Goal: Transaction & Acquisition: Purchase product/service

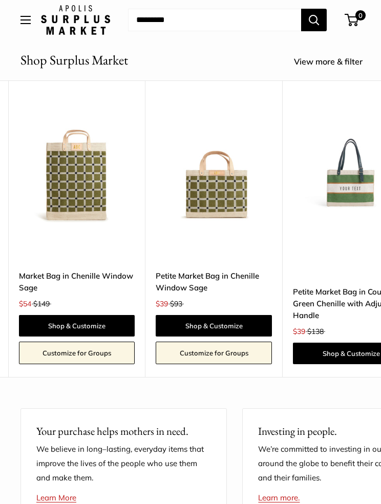
scroll to position [0, 3584]
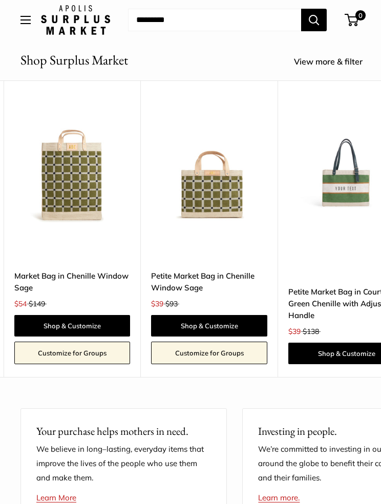
click at [252, 327] on link "Shop & Customize" at bounding box center [209, 326] width 116 height 22
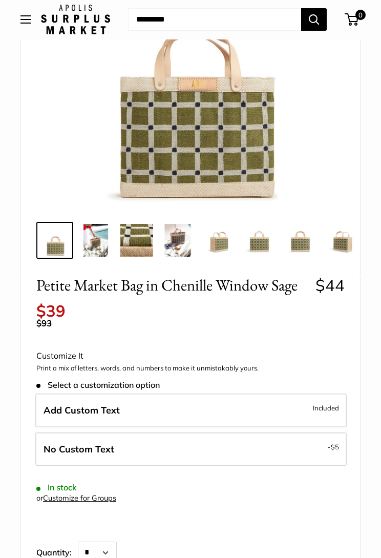
scroll to position [188, 0]
click at [294, 404] on label "Add Custom Text Included" at bounding box center [190, 410] width 311 height 34
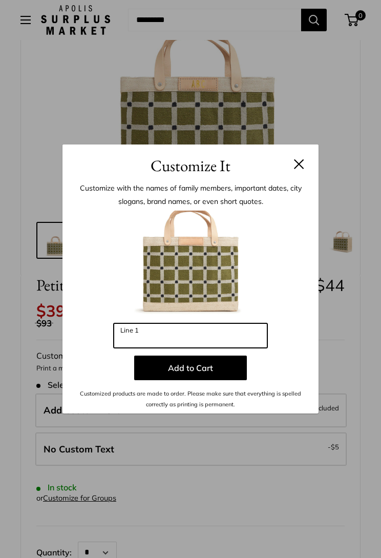
click at [154, 338] on input "Line 1" at bounding box center [191, 335] width 154 height 25
type input "***"
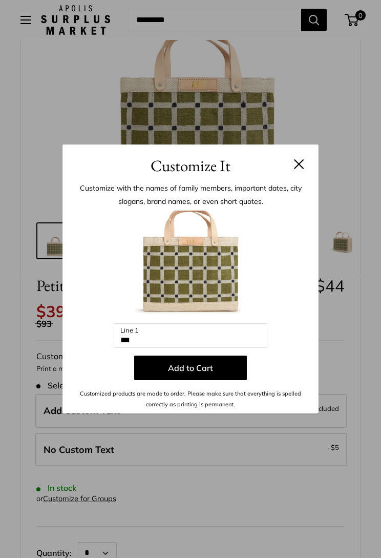
click at [229, 372] on button "Add to Cart" at bounding box center [190, 368] width 113 height 25
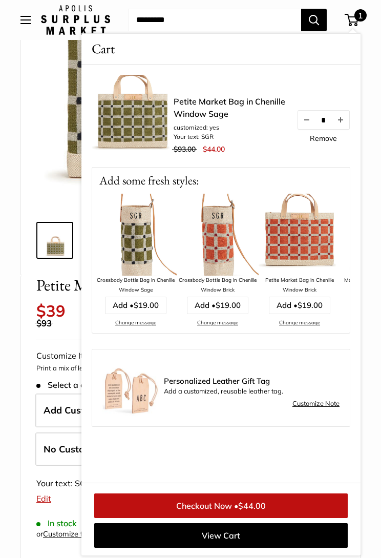
click at [330, 259] on img at bounding box center [300, 235] width 82 height 82
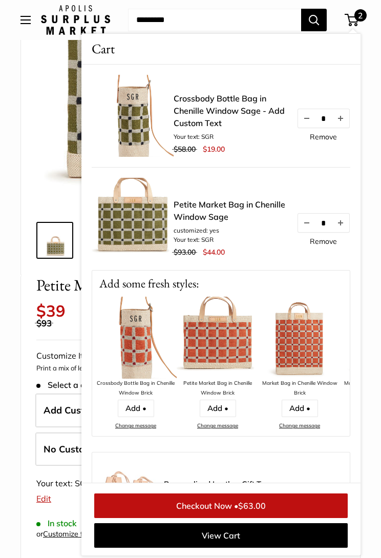
click at [321, 140] on link "Remove" at bounding box center [323, 136] width 27 height 7
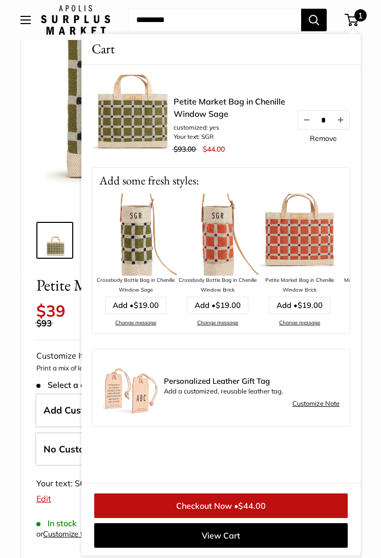
click at [296, 237] on img at bounding box center [300, 235] width 82 height 82
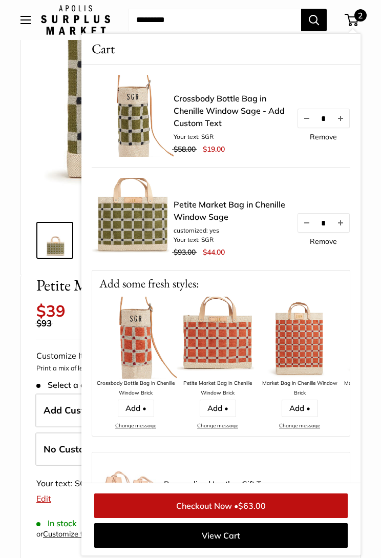
click at [324, 138] on link "Remove" at bounding box center [323, 136] width 27 height 7
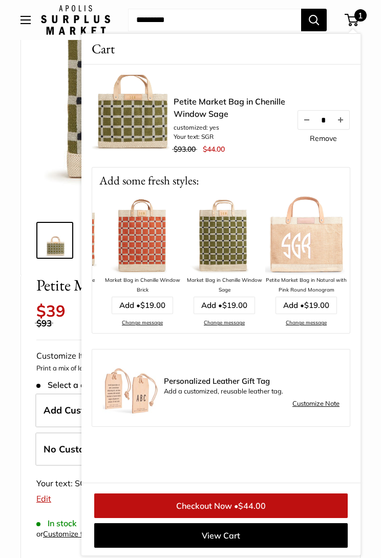
scroll to position [0, 239]
click at [220, 246] on img at bounding box center [224, 235] width 82 height 82
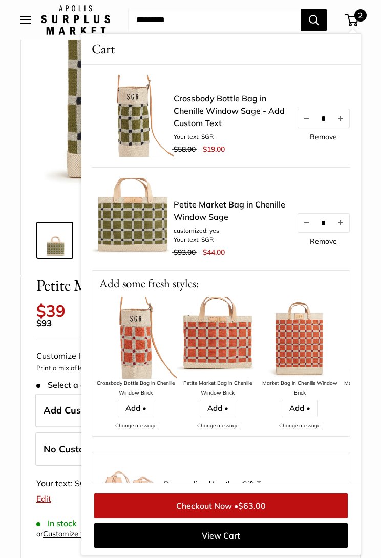
click at [324, 140] on link "Remove" at bounding box center [323, 136] width 27 height 7
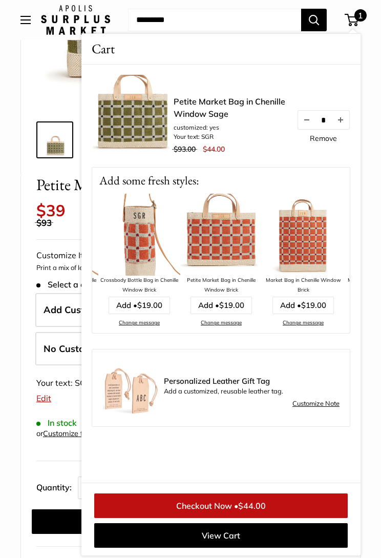
scroll to position [0, 79]
click at [314, 245] on img at bounding box center [303, 235] width 82 height 82
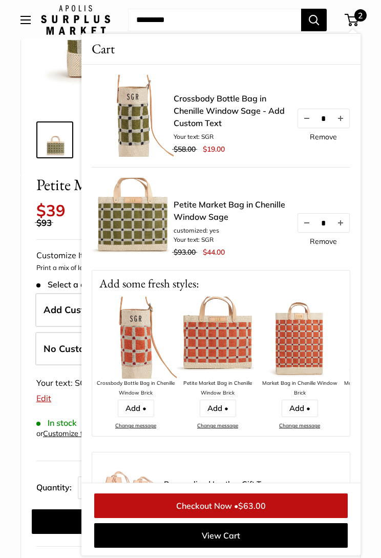
click at [307, 345] on img at bounding box center [300, 338] width 82 height 82
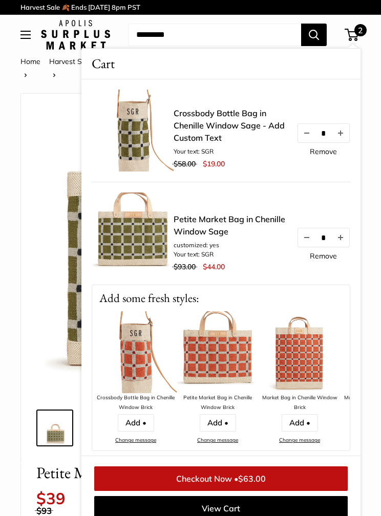
click at [317, 155] on link "Remove" at bounding box center [323, 151] width 27 height 7
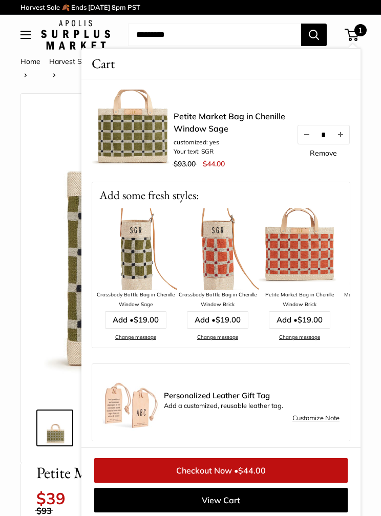
click at [324, 154] on link "Remove" at bounding box center [323, 153] width 27 height 7
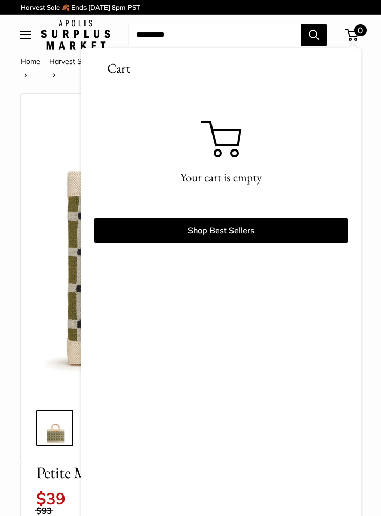
click at [36, 299] on div at bounding box center [191, 250] width 314 height 293
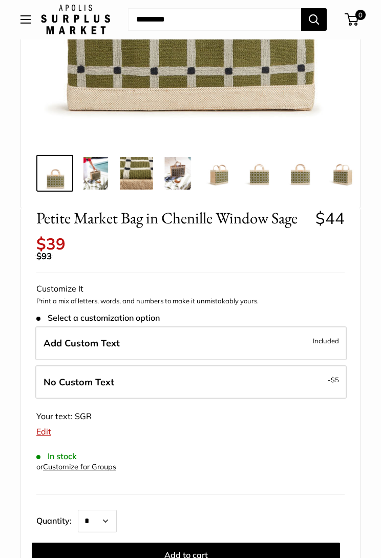
scroll to position [284, 0]
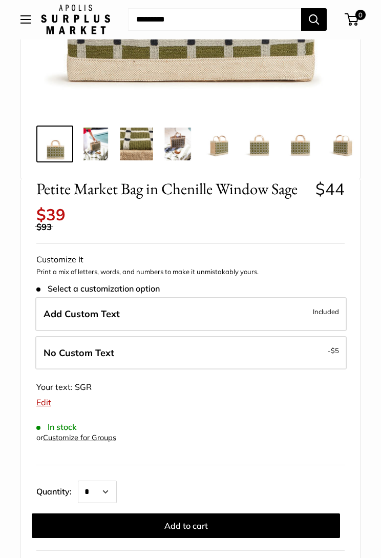
click at [241, 504] on button "Add to cart" at bounding box center [186, 526] width 308 height 25
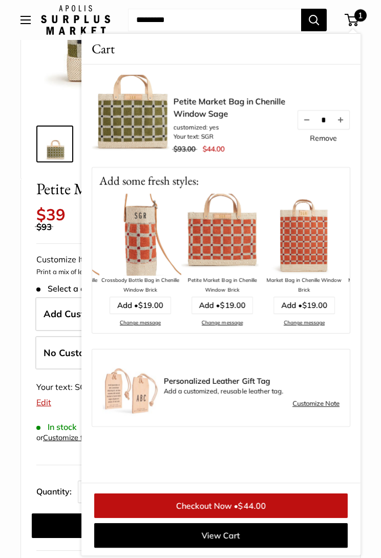
scroll to position [0, 79]
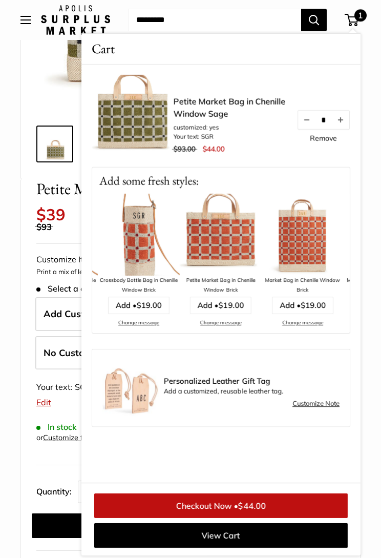
click at [313, 238] on img at bounding box center [303, 235] width 82 height 82
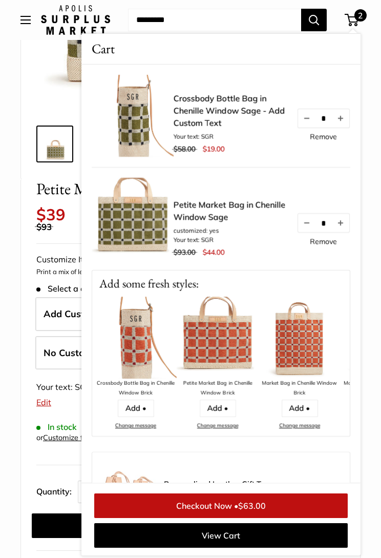
click at [331, 139] on link "Remove" at bounding box center [323, 136] width 27 height 7
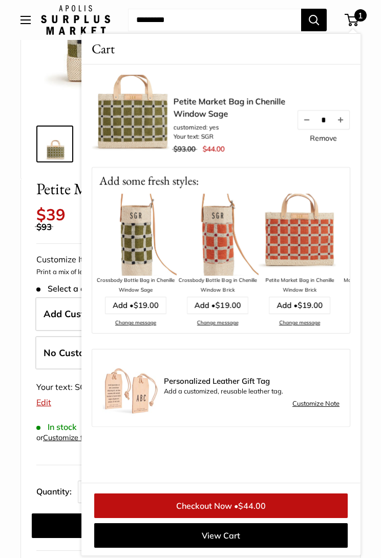
click at [28, 357] on div "Petite Market Bag in Chenille Window Sage $44 Rated 5.0 out of 5 2 Reviews Base…" at bounding box center [190, 404] width 339 height 450
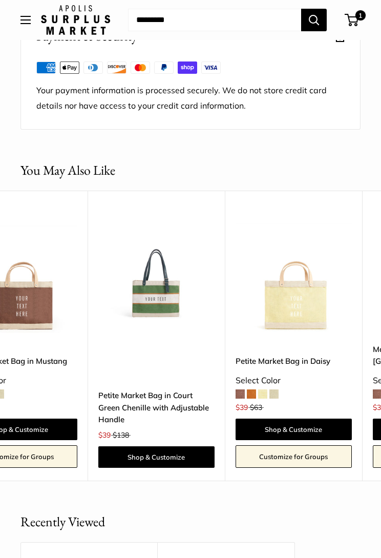
scroll to position [0, 743]
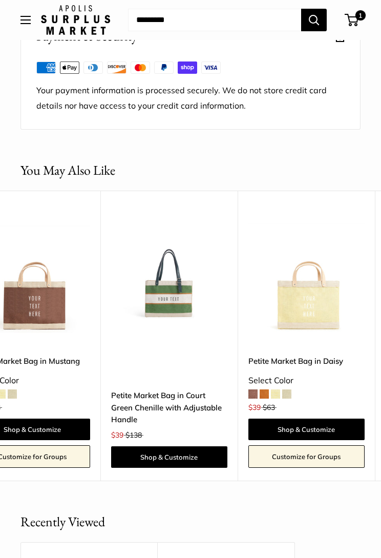
click at [184, 270] on img at bounding box center [169, 275] width 116 height 116
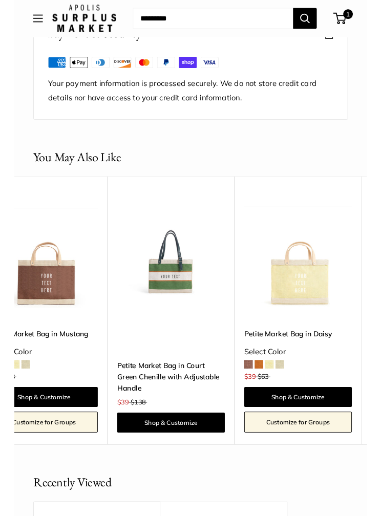
scroll to position [1330, 0]
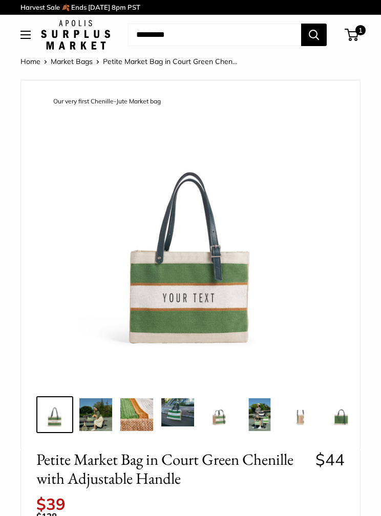
click at [186, 413] on img at bounding box center [177, 413] width 33 height 28
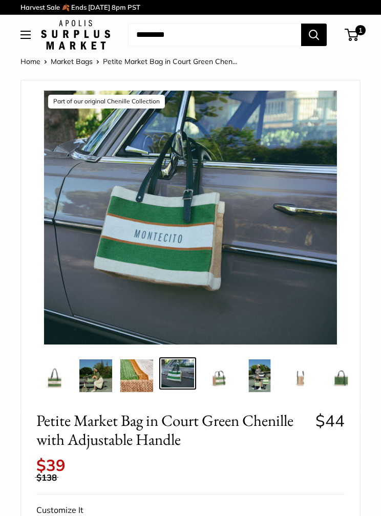
click at [226, 381] on img at bounding box center [218, 376] width 33 height 33
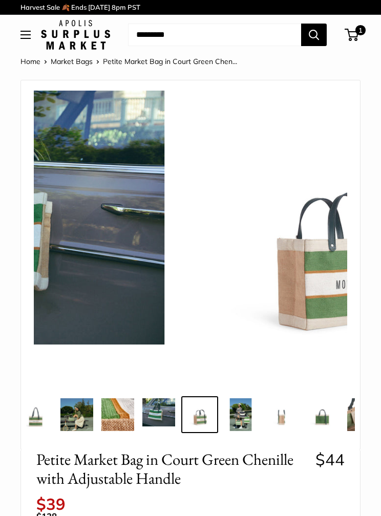
scroll to position [0, 19]
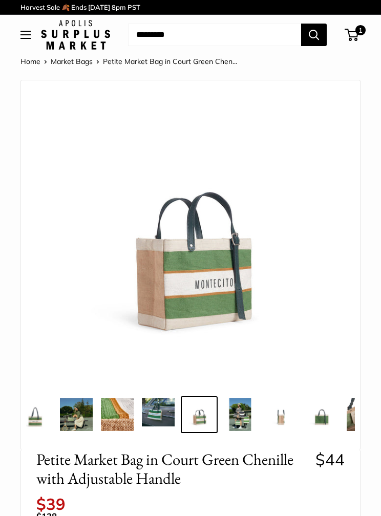
click at [246, 415] on img at bounding box center [240, 415] width 33 height 33
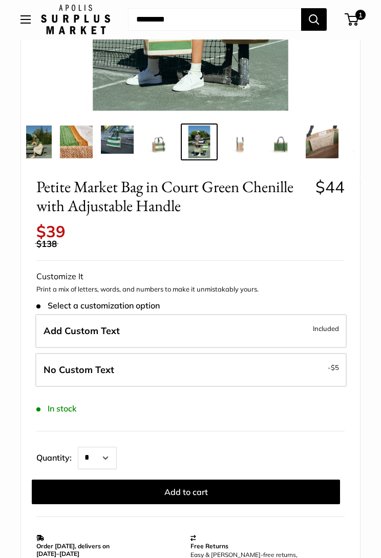
scroll to position [277, 0]
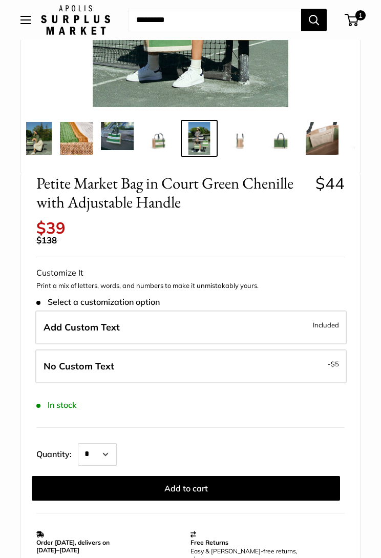
click at [267, 315] on label "Add Custom Text Included" at bounding box center [190, 327] width 311 height 34
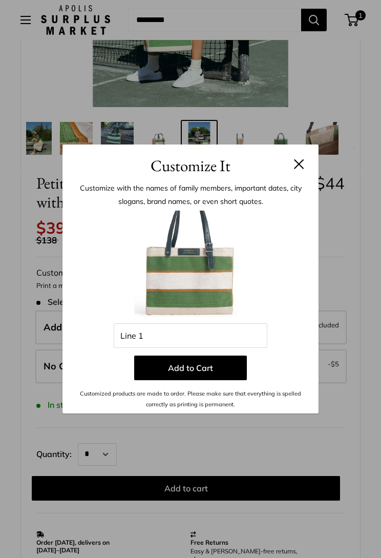
click at [304, 168] on button at bounding box center [299, 164] width 10 height 10
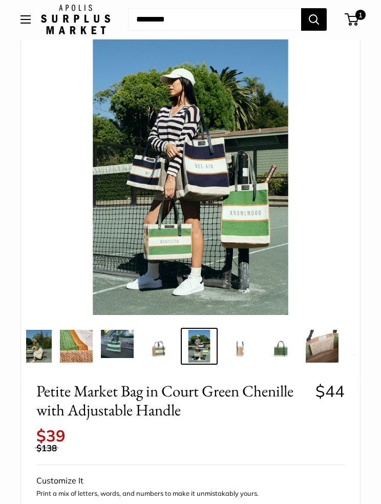
scroll to position [38, 0]
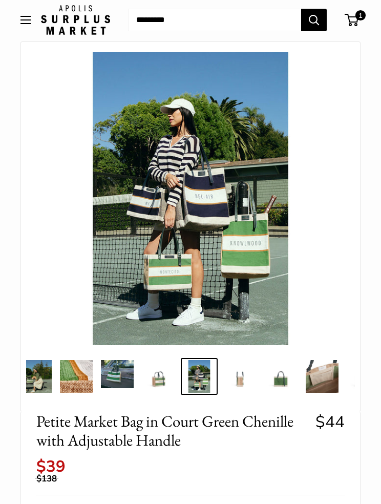
click at [296, 243] on img at bounding box center [190, 198] width 293 height 293
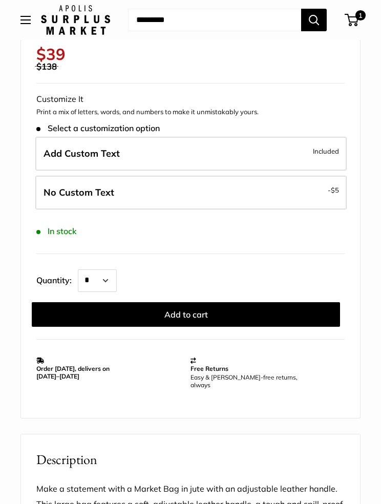
scroll to position [0, 97]
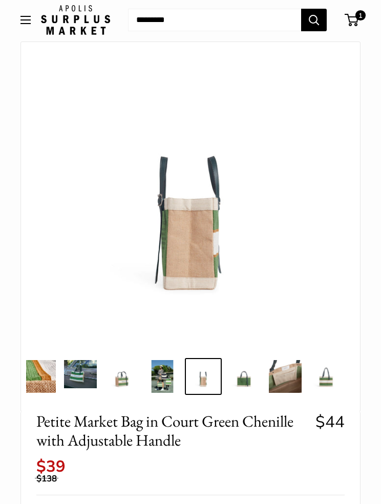
click at [80, 384] on img at bounding box center [80, 374] width 33 height 28
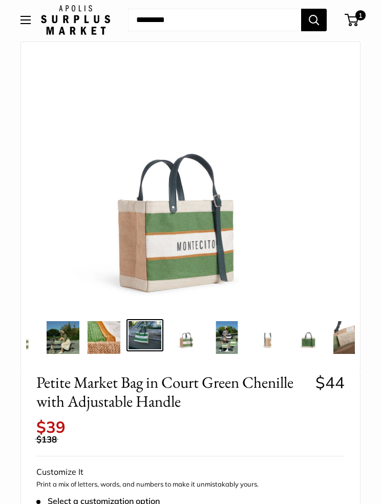
scroll to position [0, 0]
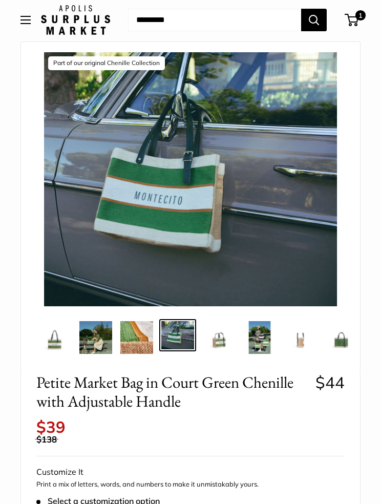
click at [142, 345] on img at bounding box center [136, 337] width 33 height 33
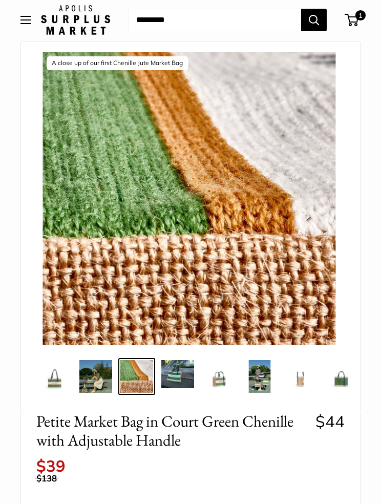
click at [181, 380] on img at bounding box center [177, 374] width 33 height 28
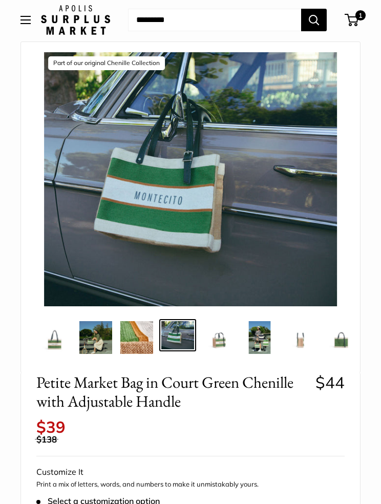
click at [305, 347] on img at bounding box center [300, 337] width 33 height 33
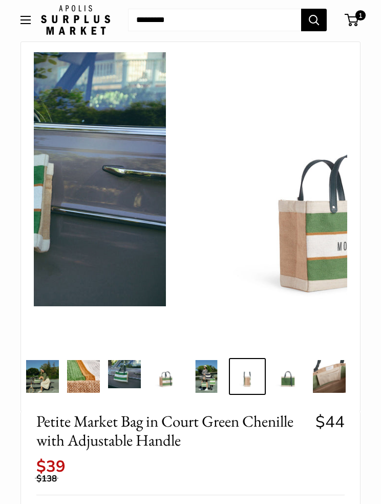
scroll to position [0, 97]
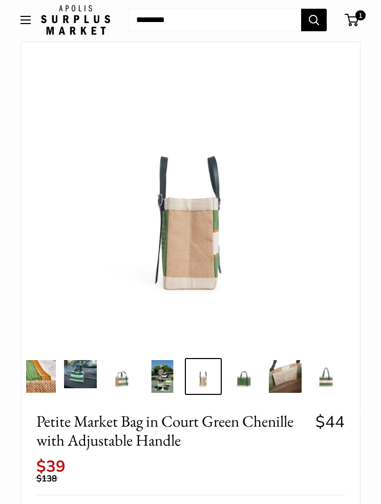
click at [328, 379] on img at bounding box center [326, 376] width 33 height 33
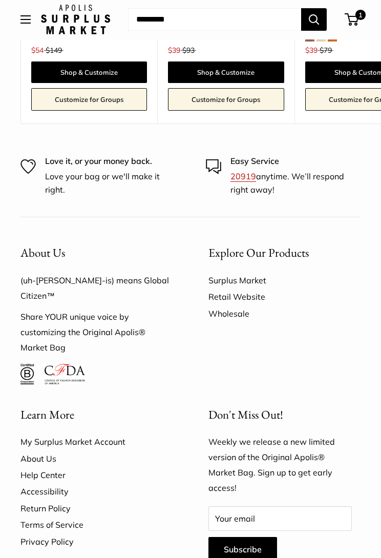
scroll to position [1915, 0]
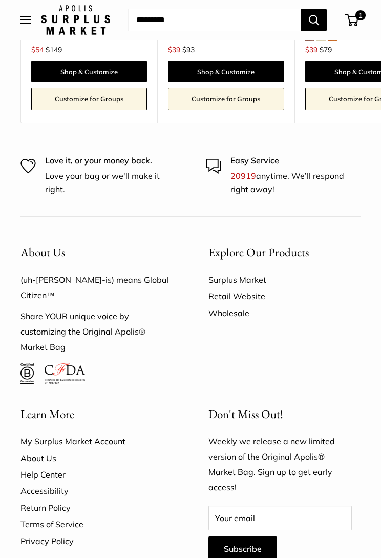
click at [254, 272] on link "Surplus Market" at bounding box center [285, 280] width 152 height 16
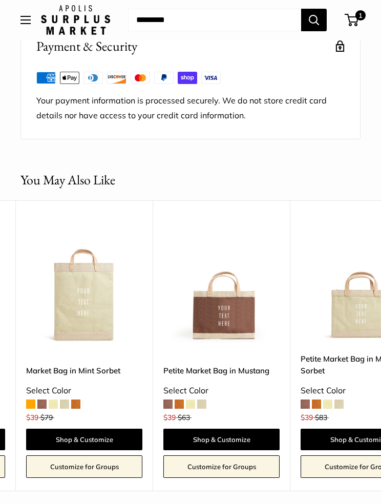
scroll to position [1208, 0]
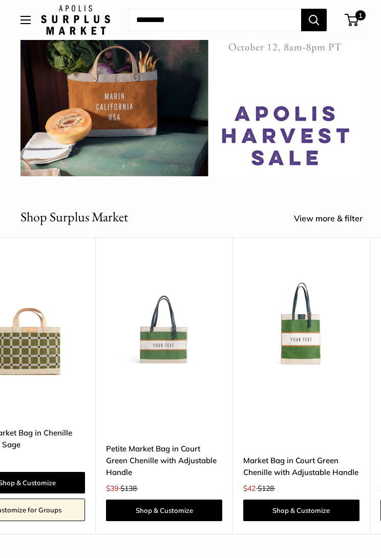
scroll to position [0, 3766]
click at [183, 338] on img at bounding box center [165, 321] width 116 height 116
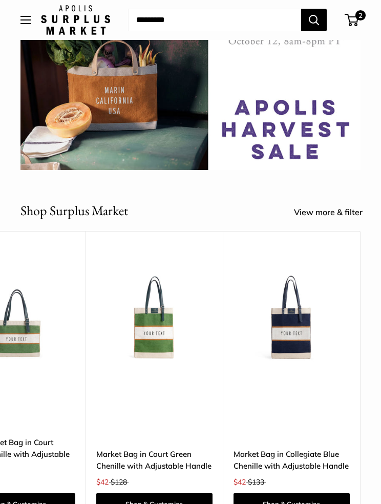
scroll to position [0, 3914]
click at [306, 345] on img at bounding box center [292, 315] width 116 height 116
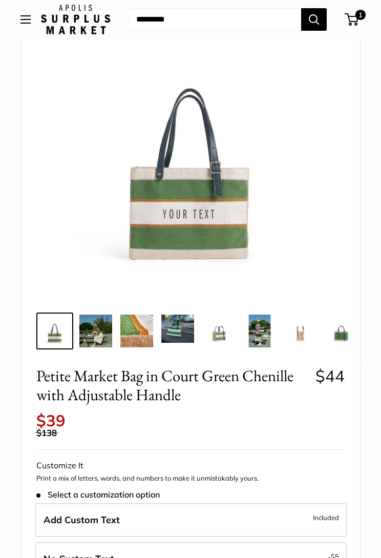
scroll to position [97, 0]
click at [152, 512] on label "Add Custom Text Included" at bounding box center [190, 520] width 311 height 34
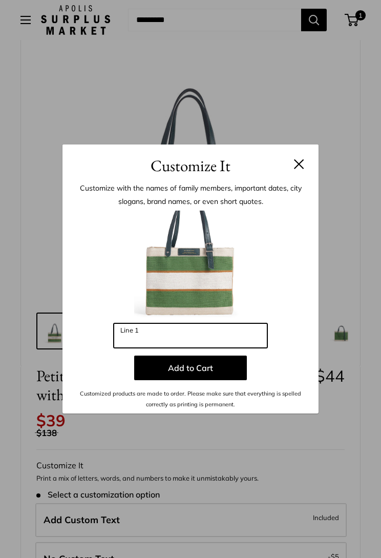
click at [163, 332] on input "Line 1" at bounding box center [191, 335] width 154 height 25
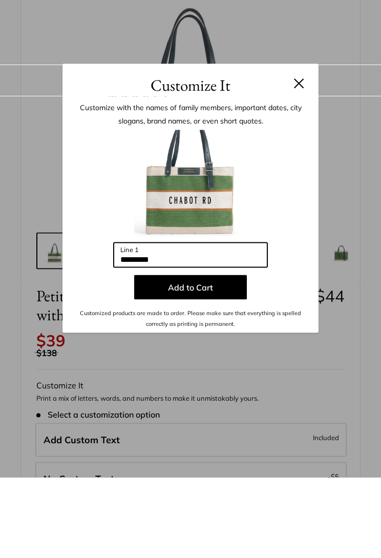
type input "*********"
click at [222, 356] on button "Add to Cart" at bounding box center [190, 368] width 113 height 25
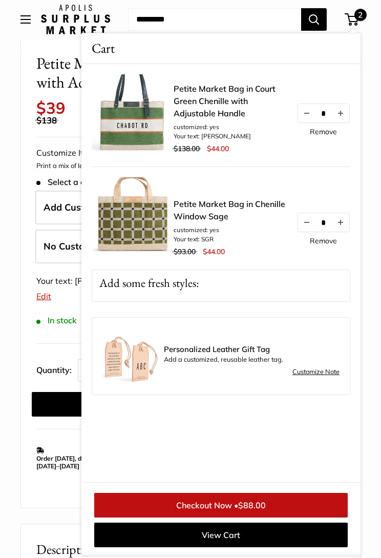
scroll to position [410, 0]
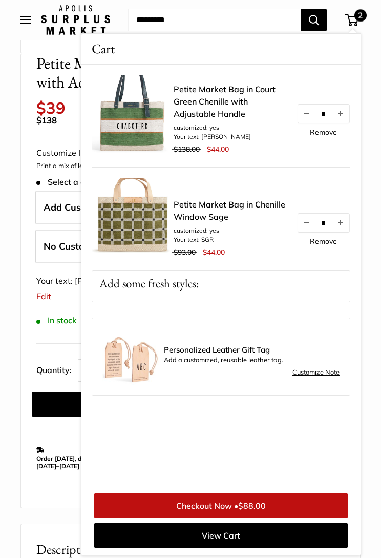
click at [63, 479] on div "Petite Market Bag in Court Green Chenille with Adjustable Handle $44 Rated 3.7 …" at bounding box center [190, 281] width 339 height 454
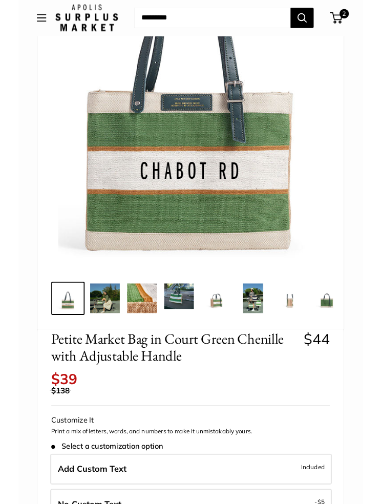
scroll to position [98, 0]
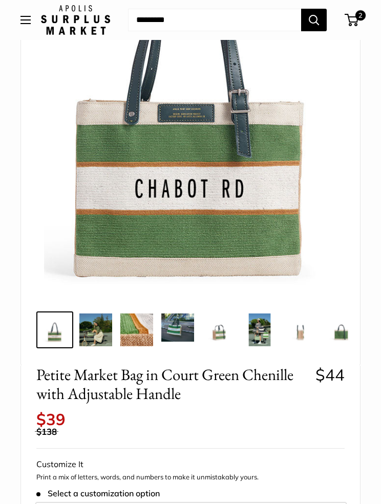
click at [227, 337] on img at bounding box center [218, 330] width 33 height 33
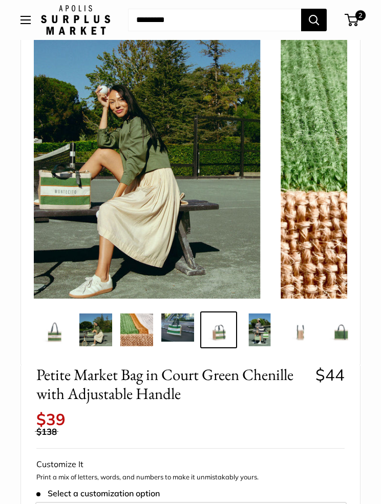
scroll to position [0, 19]
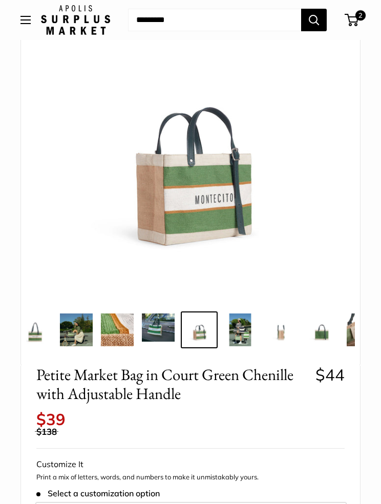
click at [287, 339] on img at bounding box center [281, 330] width 33 height 33
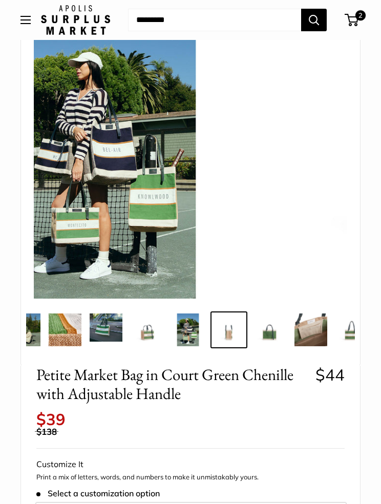
scroll to position [0, 97]
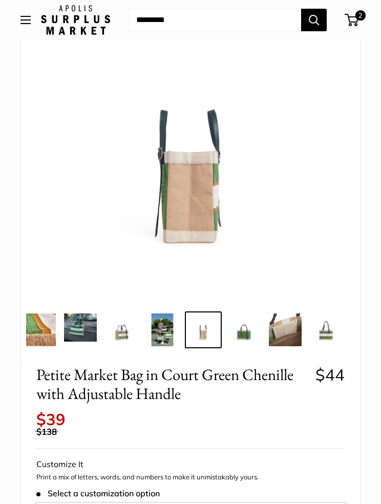
click at [167, 335] on img at bounding box center [162, 330] width 33 height 33
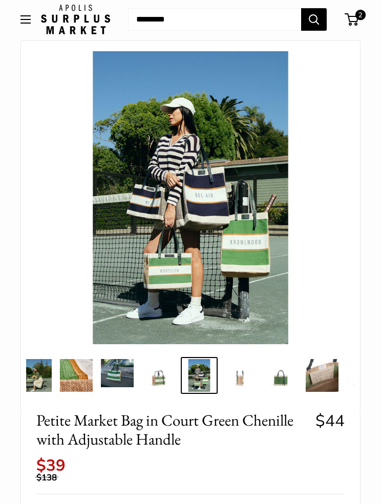
scroll to position [0, 0]
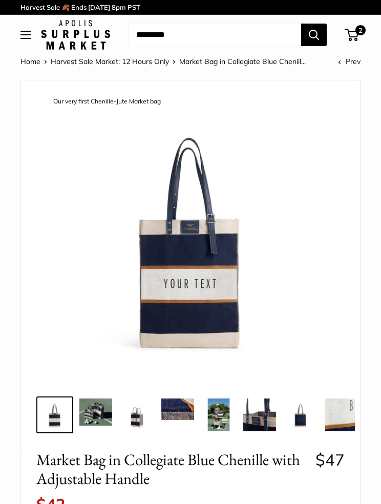
click at [213, 276] on img at bounding box center [190, 237] width 293 height 293
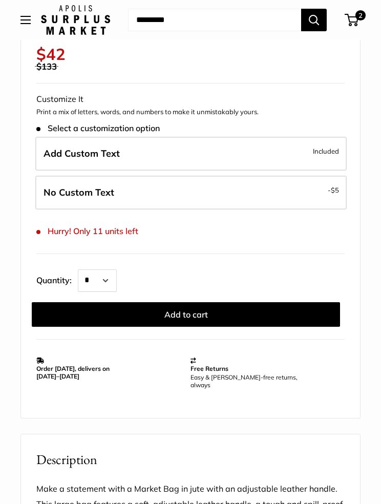
click at [167, 144] on label "Add Custom Text Included" at bounding box center [190, 154] width 311 height 34
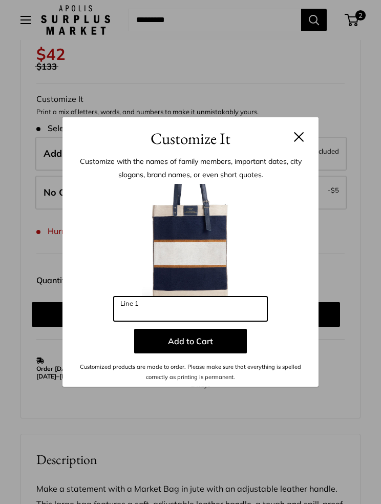
click at [143, 306] on input "Line 1" at bounding box center [191, 309] width 154 height 25
type input "*********"
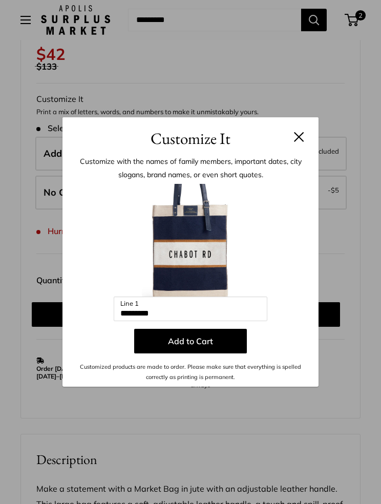
click at [217, 349] on button "Add to Cart" at bounding box center [190, 341] width 113 height 25
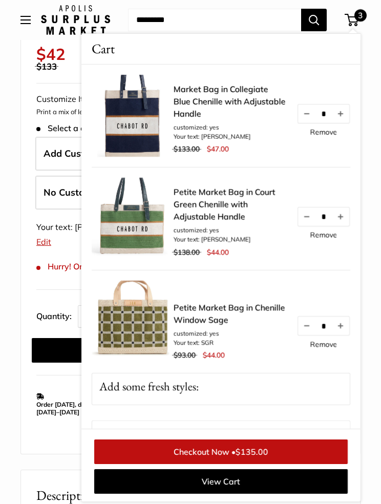
click at [58, 283] on form "Customize It Print a mix of letters, words, and numbers to make it unmistakably…" at bounding box center [190, 227] width 308 height 271
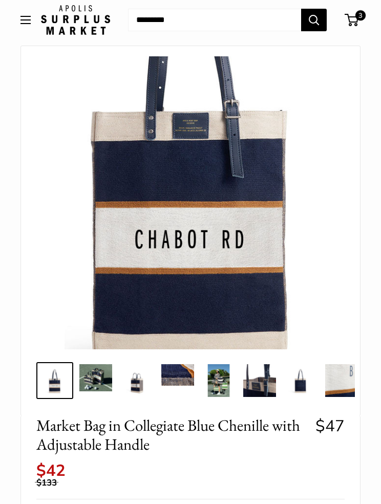
scroll to position [0, 0]
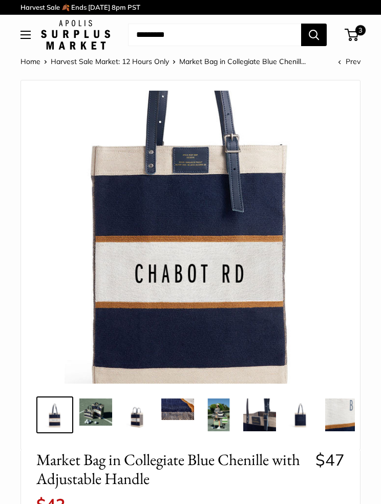
click at [354, 31] on span "3" at bounding box center [352, 35] width 14 height 12
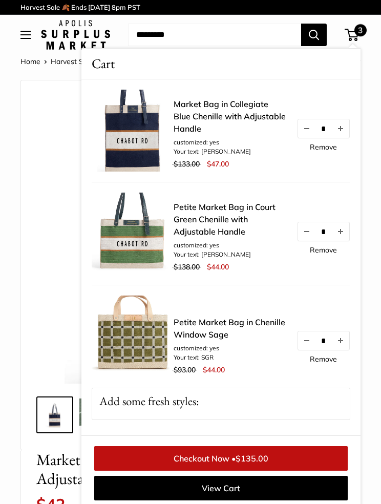
click at [328, 251] on link "Remove" at bounding box center [323, 249] width 27 height 7
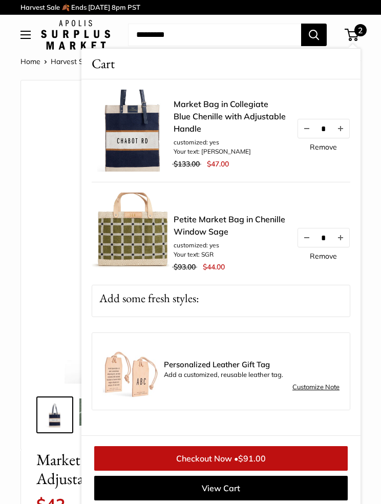
click at [274, 455] on link "Checkout Now • $91.00" at bounding box center [221, 458] width 254 height 25
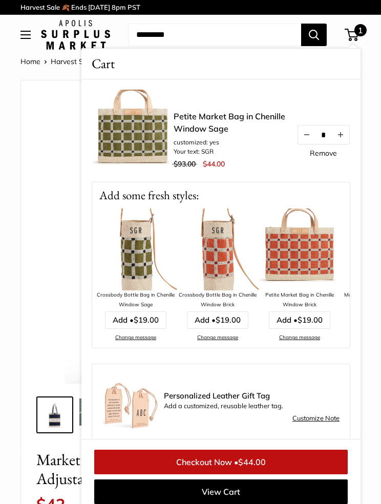
scroll to position [4, 0]
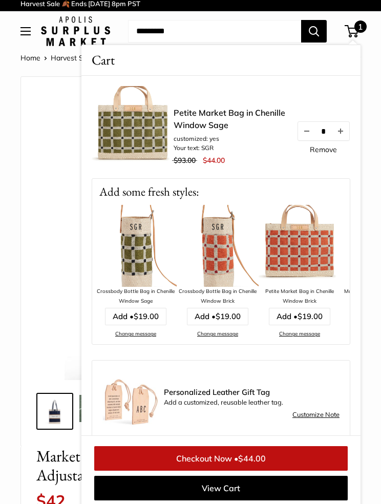
click at [60, 339] on img at bounding box center [190, 233] width 293 height 293
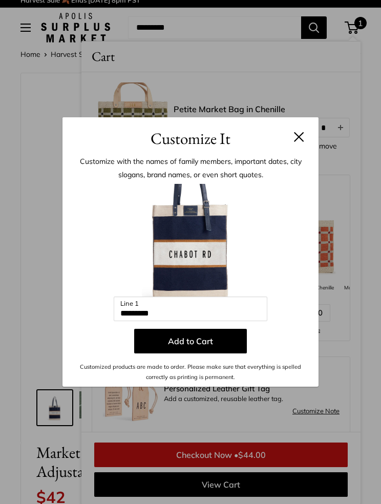
click at [214, 344] on button "Add to Cart" at bounding box center [190, 341] width 113 height 25
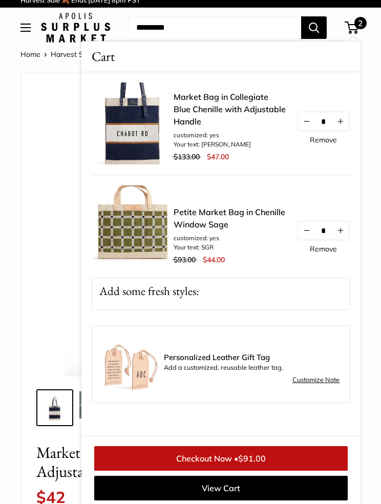
click at [273, 461] on link "Checkout Now • $91.00" at bounding box center [221, 458] width 254 height 25
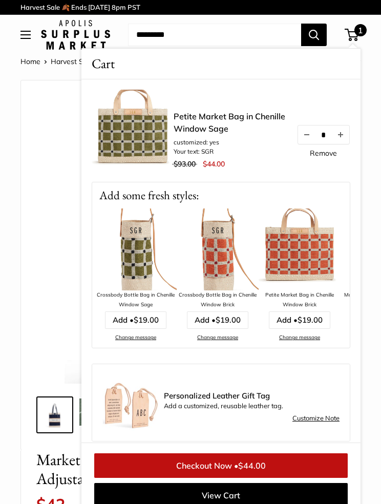
click at [46, 281] on img at bounding box center [190, 237] width 293 height 293
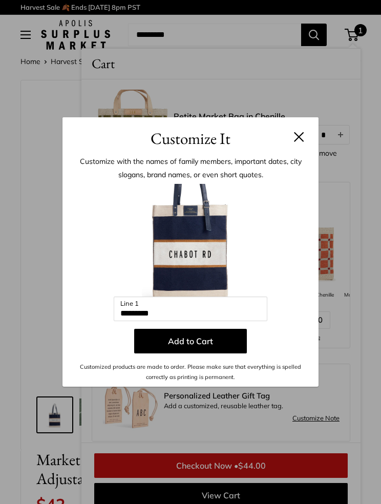
scroll to position [11, 0]
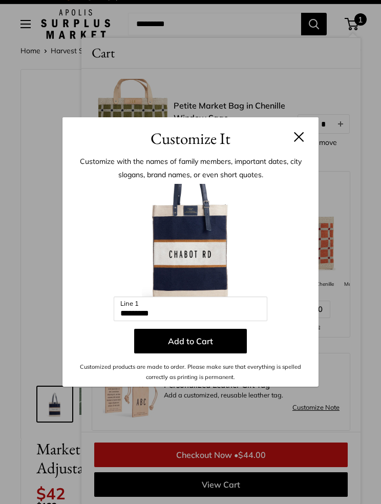
click at [293, 142] on h3 "Customize It" at bounding box center [190, 139] width 225 height 24
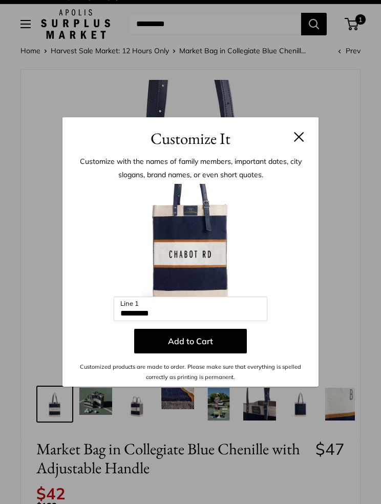
click at [304, 137] on button at bounding box center [299, 137] width 10 height 10
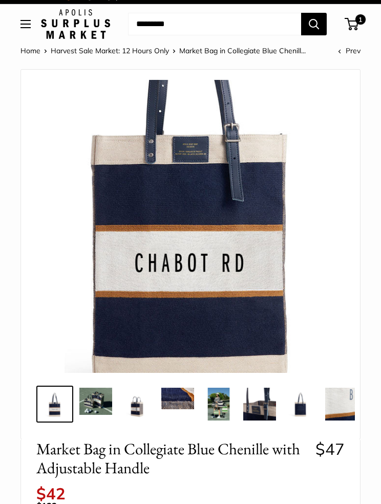
click at [90, 54] on link "Harvest Sale Market: 12 Hours Only" at bounding box center [110, 50] width 118 height 9
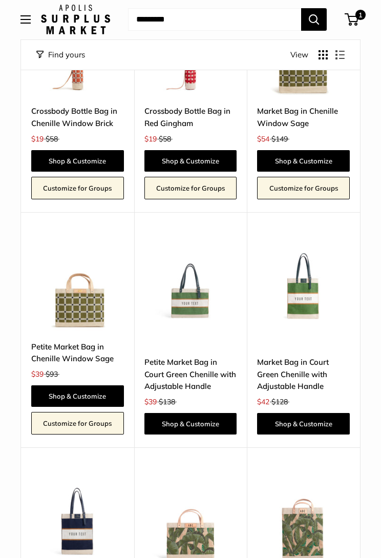
scroll to position [2330, 0]
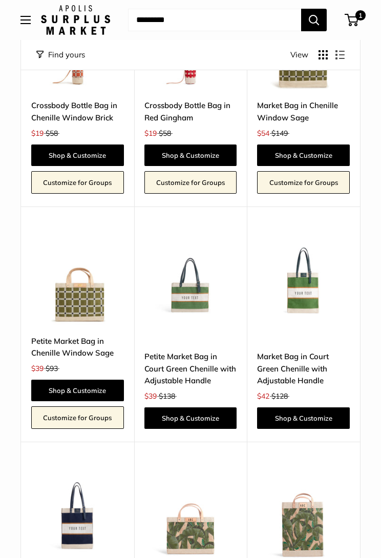
click at [306, 274] on img at bounding box center [303, 278] width 93 height 93
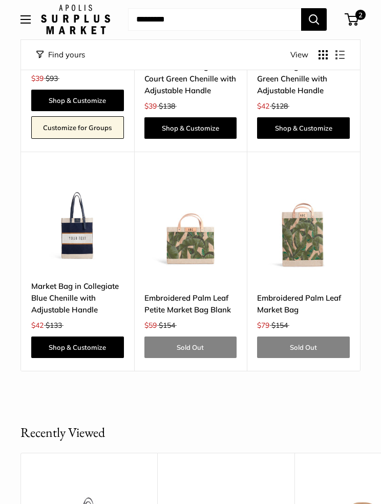
scroll to position [2616, 0]
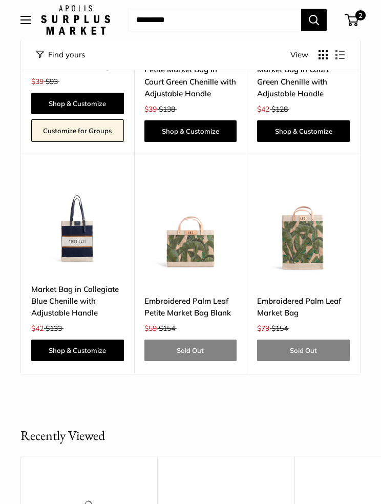
click at [82, 209] on img at bounding box center [77, 226] width 93 height 93
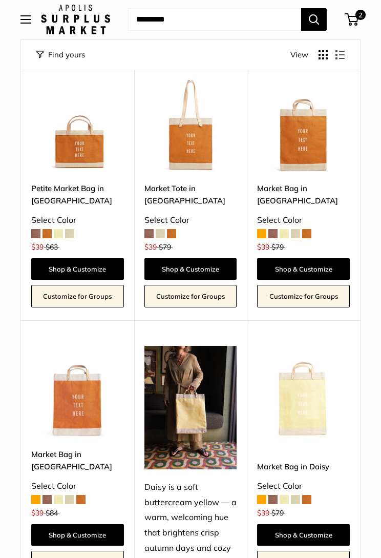
scroll to position [1203, 0]
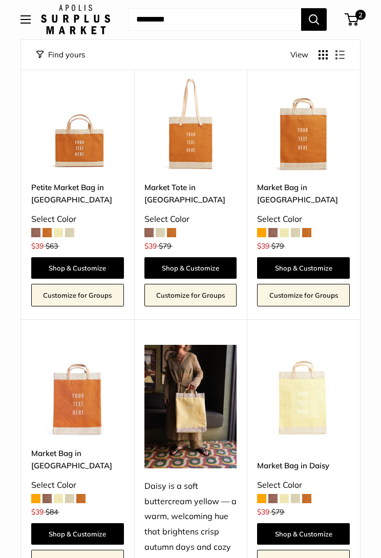
click at [277, 228] on span at bounding box center [272, 232] width 9 height 9
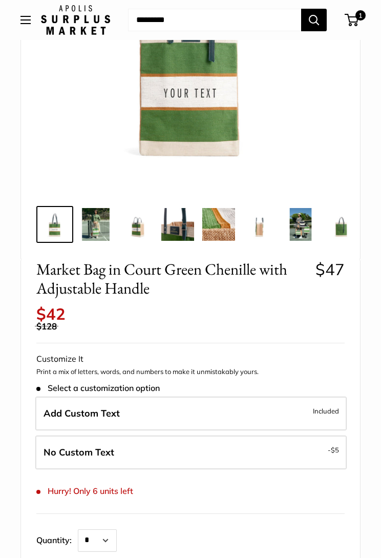
scroll to position [219, 0]
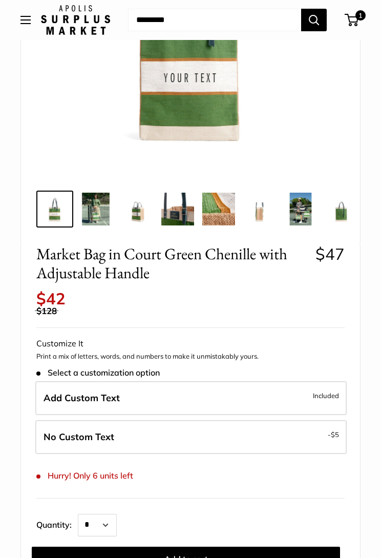
click at [159, 388] on label "Add Custom Text Included" at bounding box center [190, 398] width 311 height 34
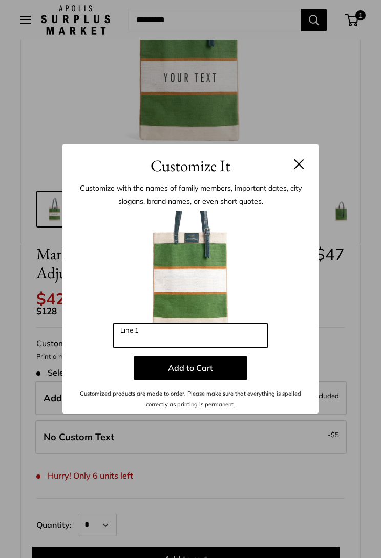
click at [144, 341] on input "Line 1" at bounding box center [191, 335] width 154 height 25
type input "*********"
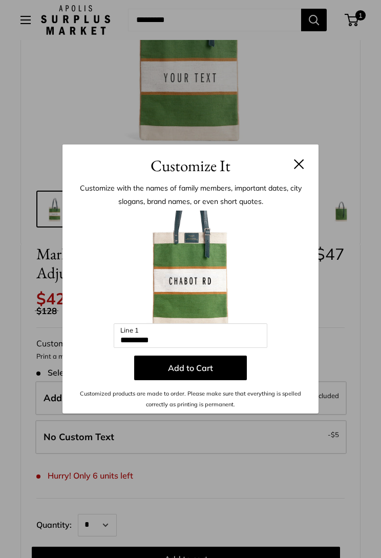
click at [223, 366] on button "Add to Cart" at bounding box center [190, 368] width 113 height 25
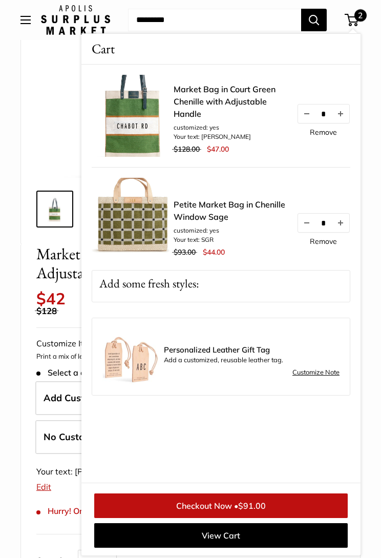
click at [22, 424] on div "Market Bag in Court Green Chenille with Adjustable Handle $47 Limited Edition A…" at bounding box center [190, 471] width 339 height 454
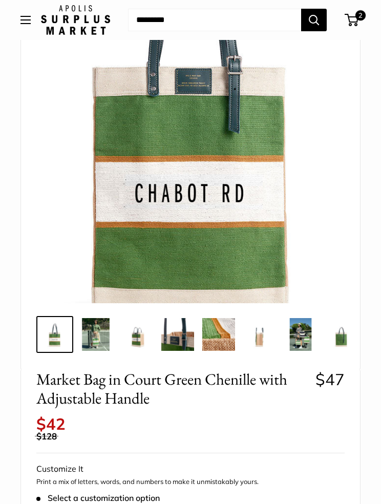
scroll to position [0, 0]
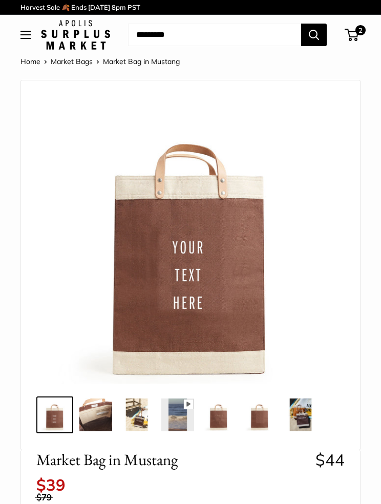
click at [361, 31] on span "2" at bounding box center [361, 30] width 10 height 10
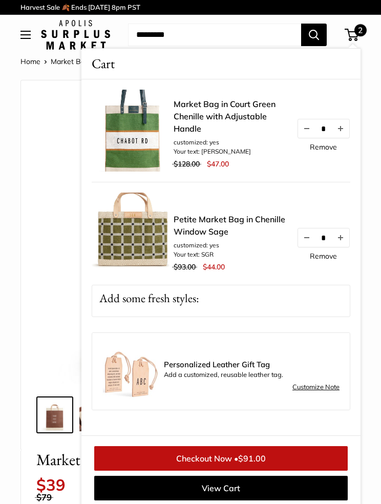
click at [218, 380] on div "Personalized Leather Gift Tag Add a customized, reusable leather tag." at bounding box center [252, 371] width 176 height 20
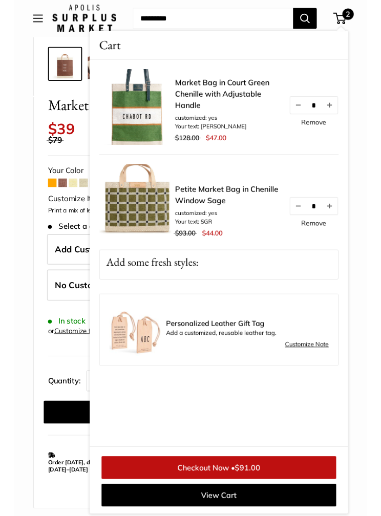
scroll to position [346, 0]
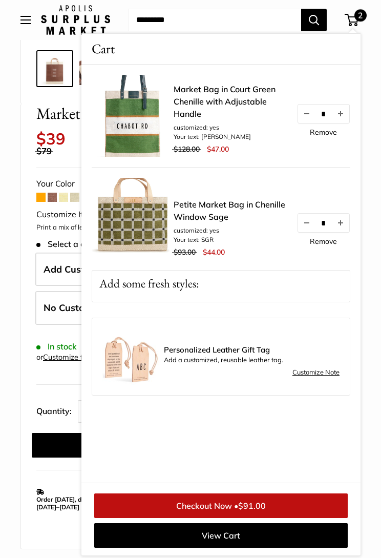
click at [251, 506] on span "$91.00" at bounding box center [252, 506] width 28 height 10
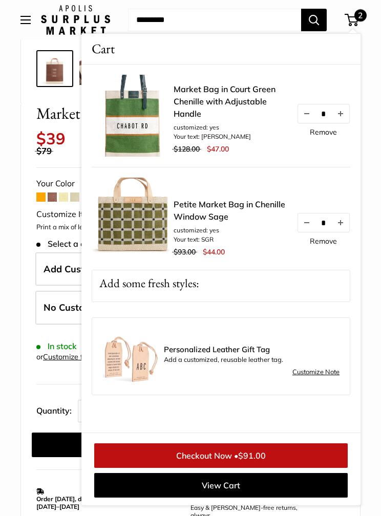
scroll to position [4, 0]
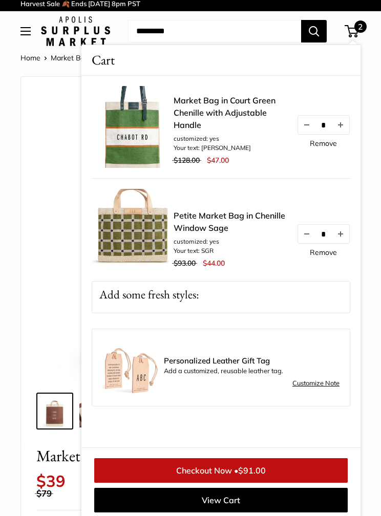
click at [324, 256] on link "Remove" at bounding box center [323, 252] width 27 height 7
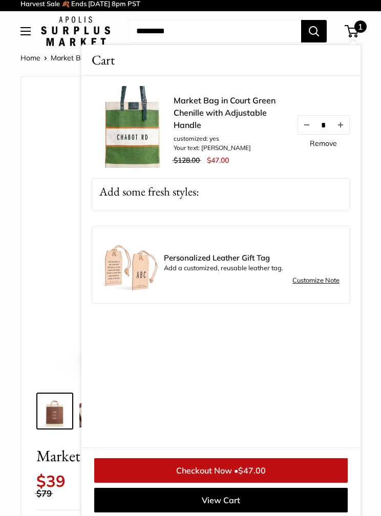
click at [275, 469] on link "Checkout Now • $47.00" at bounding box center [221, 470] width 254 height 25
